Goal: Information Seeking & Learning: Learn about a topic

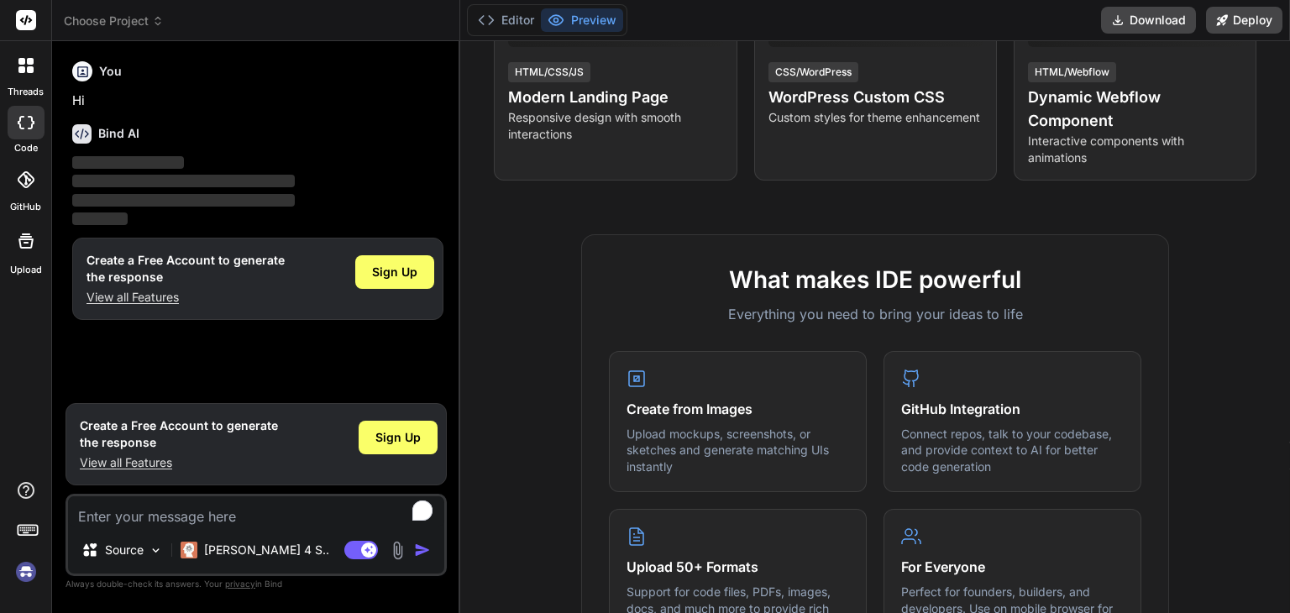
scroll to position [433, 0]
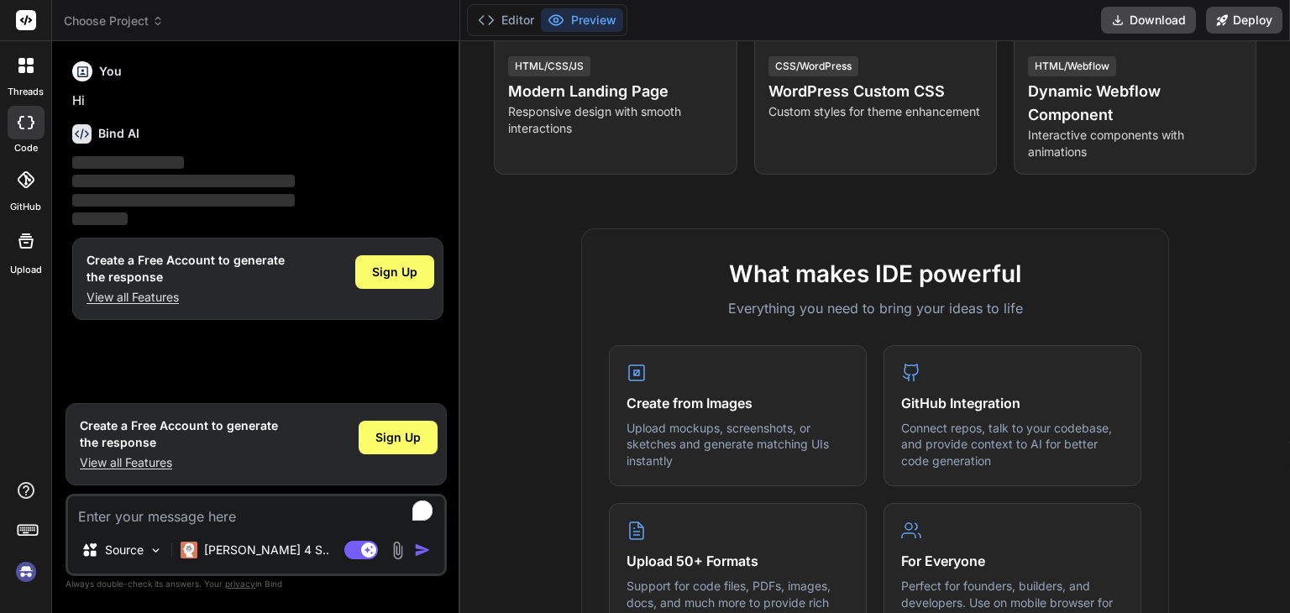
click at [687, 80] on h4 "Modern Landing Page" at bounding box center [615, 92] width 214 height 24
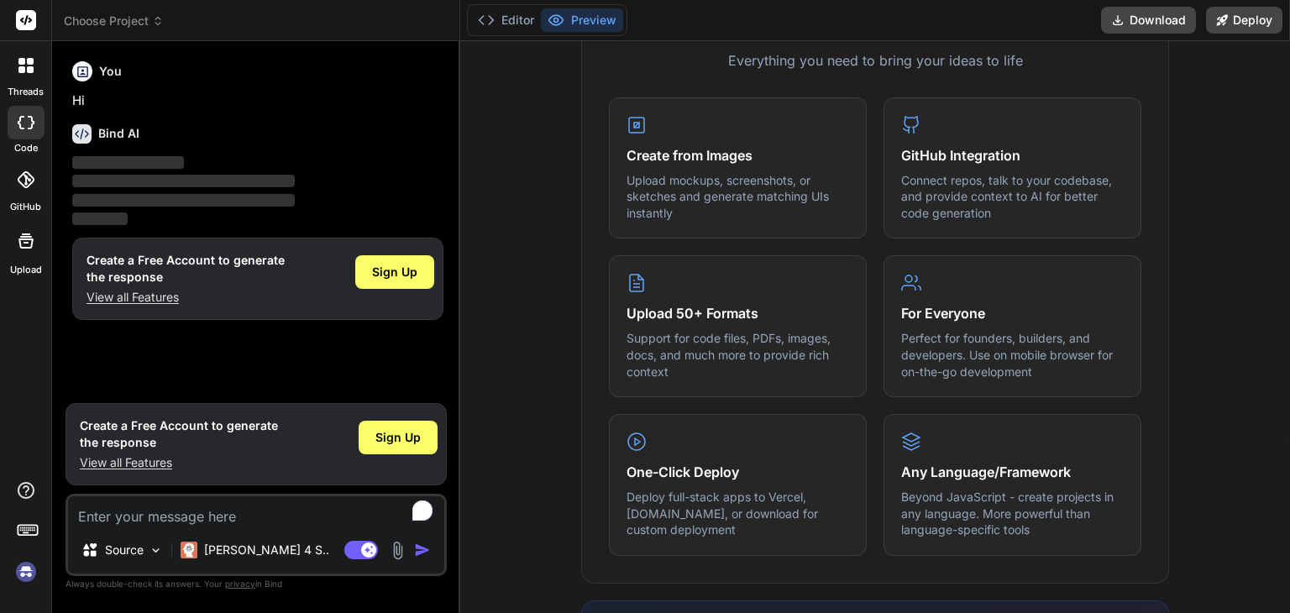
scroll to position [660, 0]
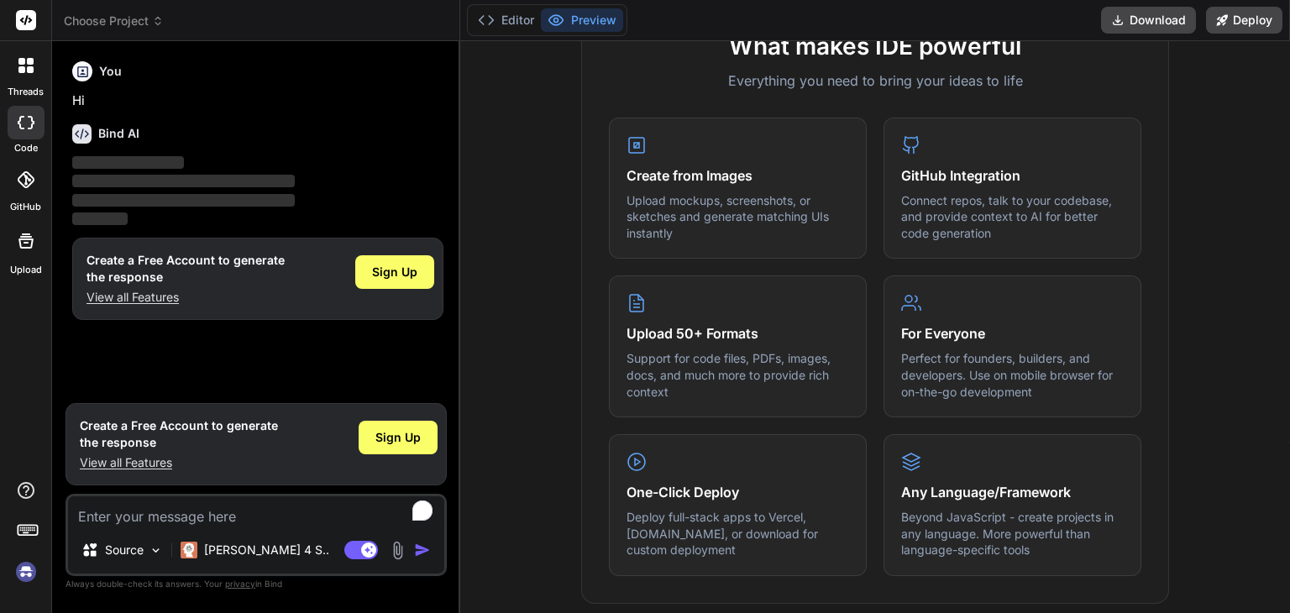
click at [1085, 173] on h4 "GitHub Integration" at bounding box center [1012, 175] width 223 height 20
click at [1147, 98] on div "What makes IDE powerful Everything you need to bring your ideas to life Create …" at bounding box center [875, 302] width 588 height 603
click at [1132, 104] on div "What makes IDE powerful Everything you need to bring your ideas to life Create …" at bounding box center [875, 302] width 588 height 603
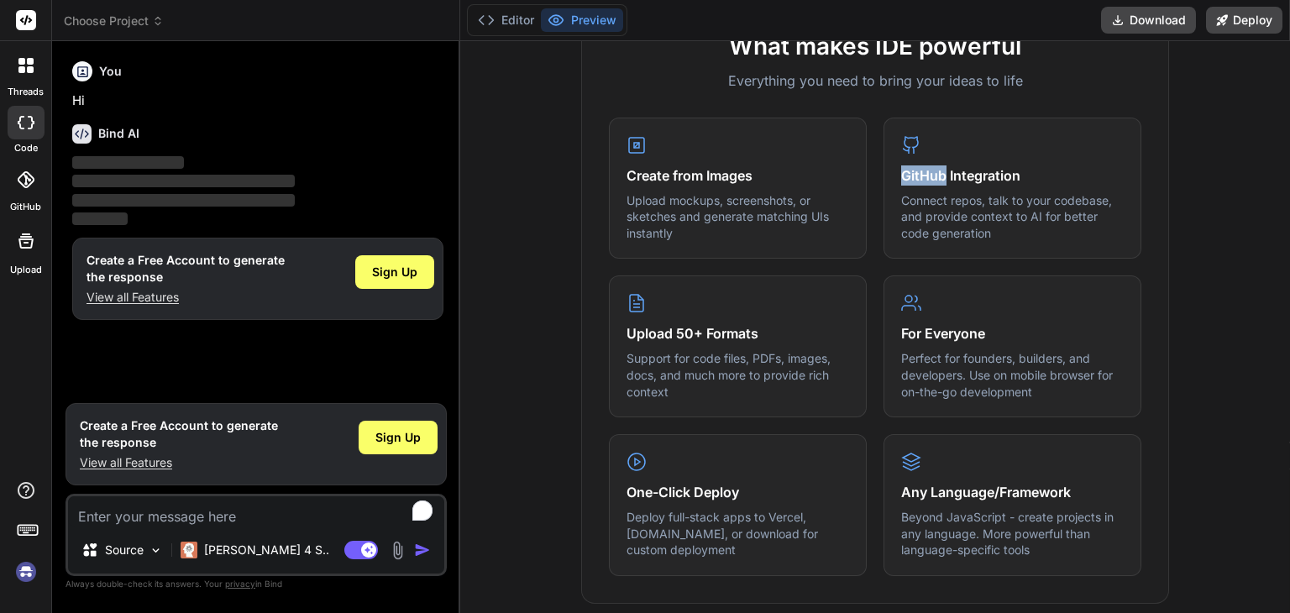
drag, startPoint x: 1132, startPoint y: 104, endPoint x: 1073, endPoint y: 97, distance: 60.0
click at [1073, 97] on div "What makes IDE powerful Everything you need to bring your ideas to life Create …" at bounding box center [875, 302] width 588 height 603
click at [1082, 105] on div "What makes IDE powerful Everything you need to bring your ideas to life Create …" at bounding box center [875, 302] width 588 height 603
click at [1049, 106] on div "What makes IDE powerful Everything you need to bring your ideas to life Create …" at bounding box center [875, 302] width 588 height 603
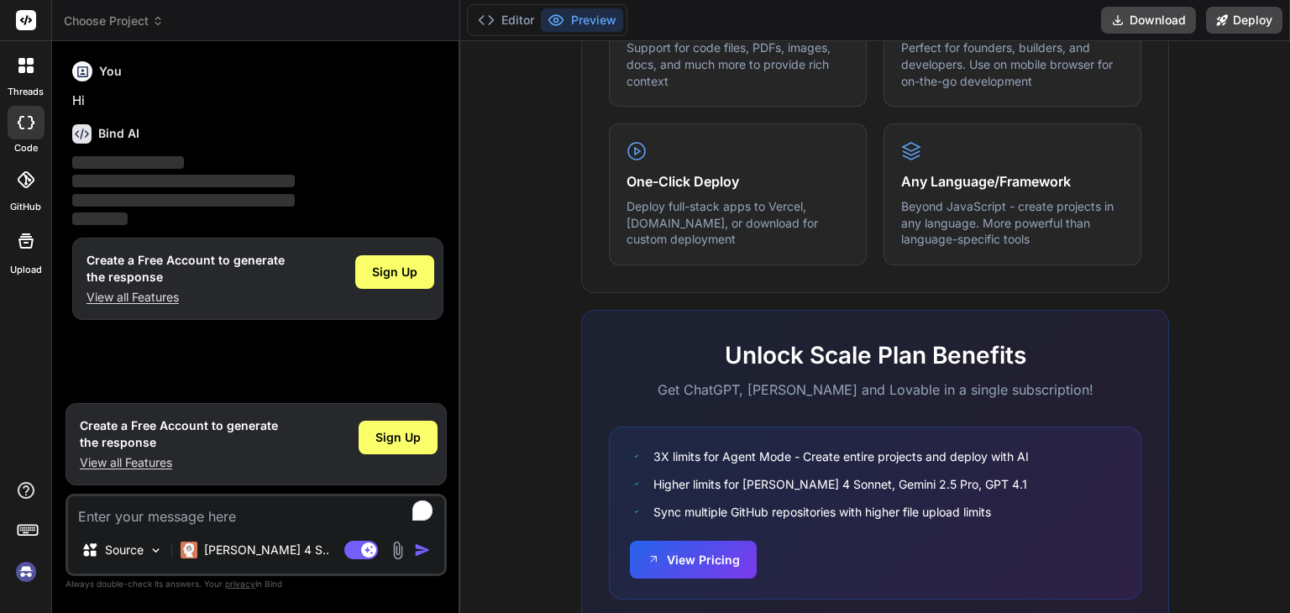
scroll to position [1026, 0]
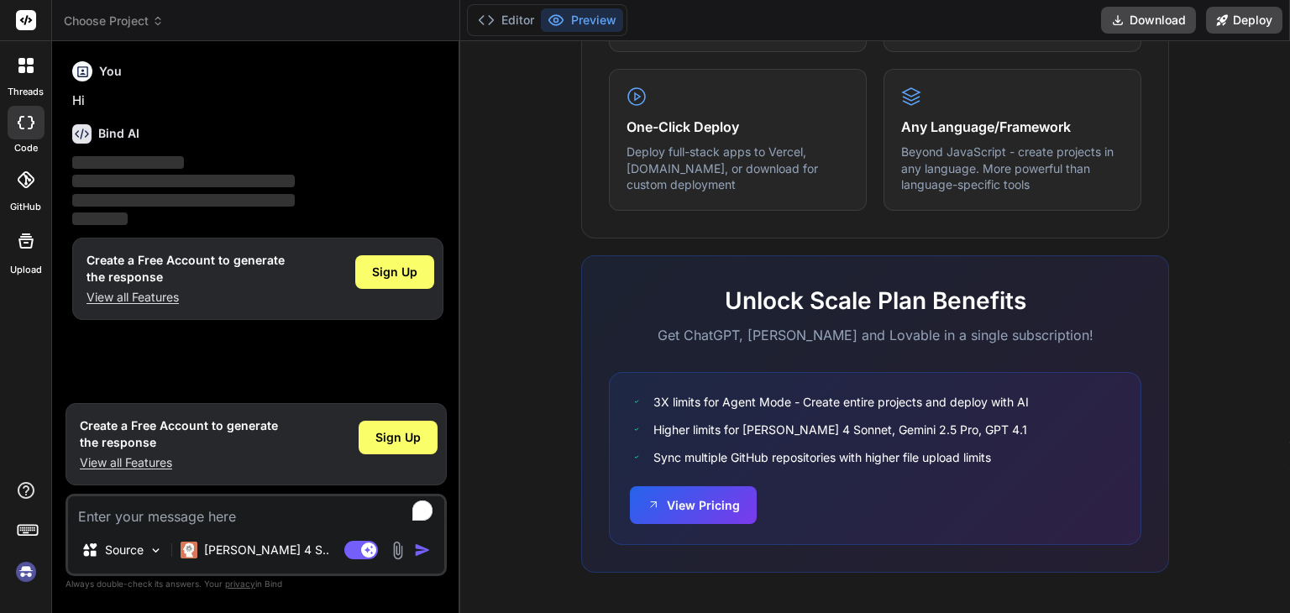
click at [1049, 106] on div "Any Language/Framework Beyond JavaScript - create projects in any language. Mor…" at bounding box center [1013, 140] width 258 height 142
click at [976, 127] on h4 "Any Language/Framework" at bounding box center [1012, 125] width 223 height 20
click at [24, 20] on rect at bounding box center [26, 20] width 20 height 20
